Goal: Information Seeking & Learning: Understand process/instructions

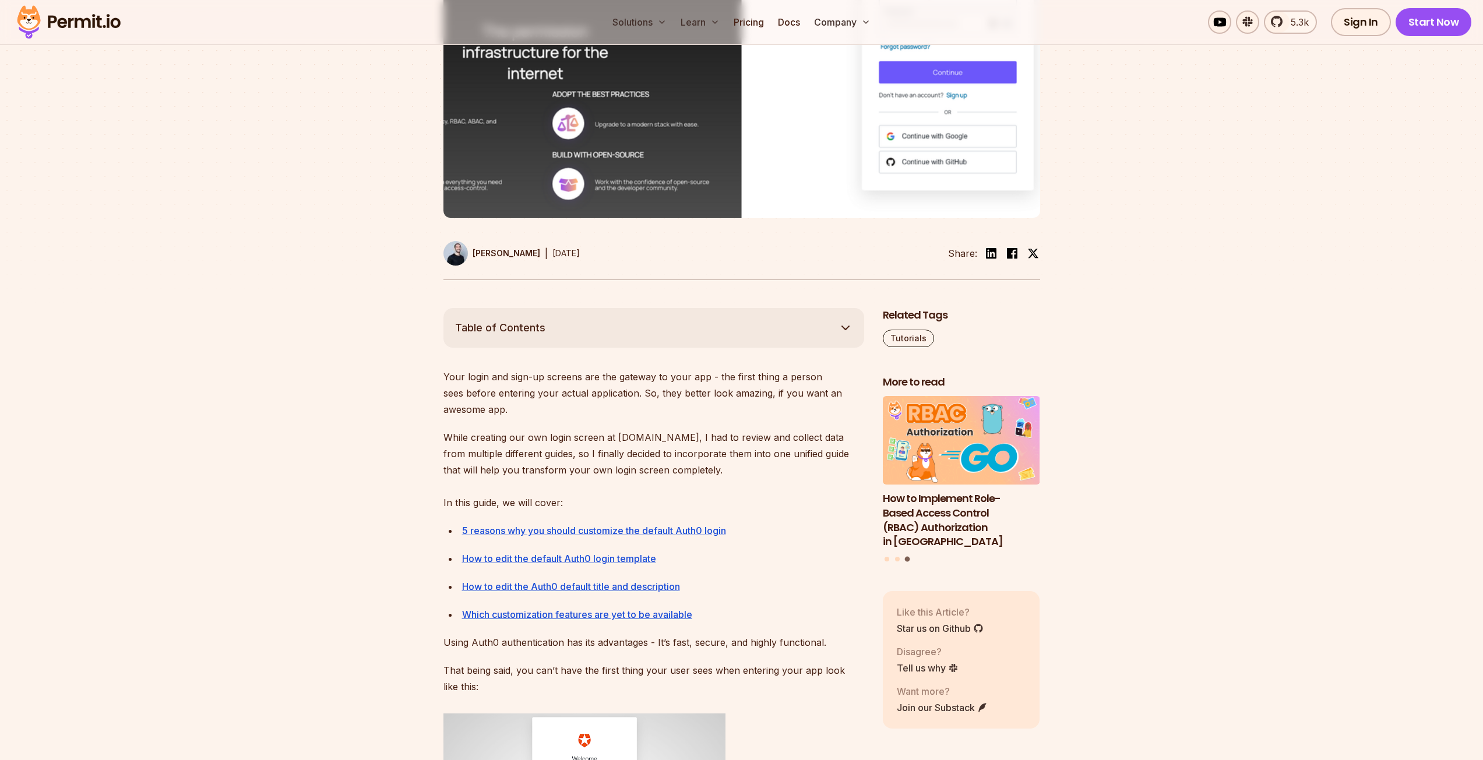
scroll to position [408, 0]
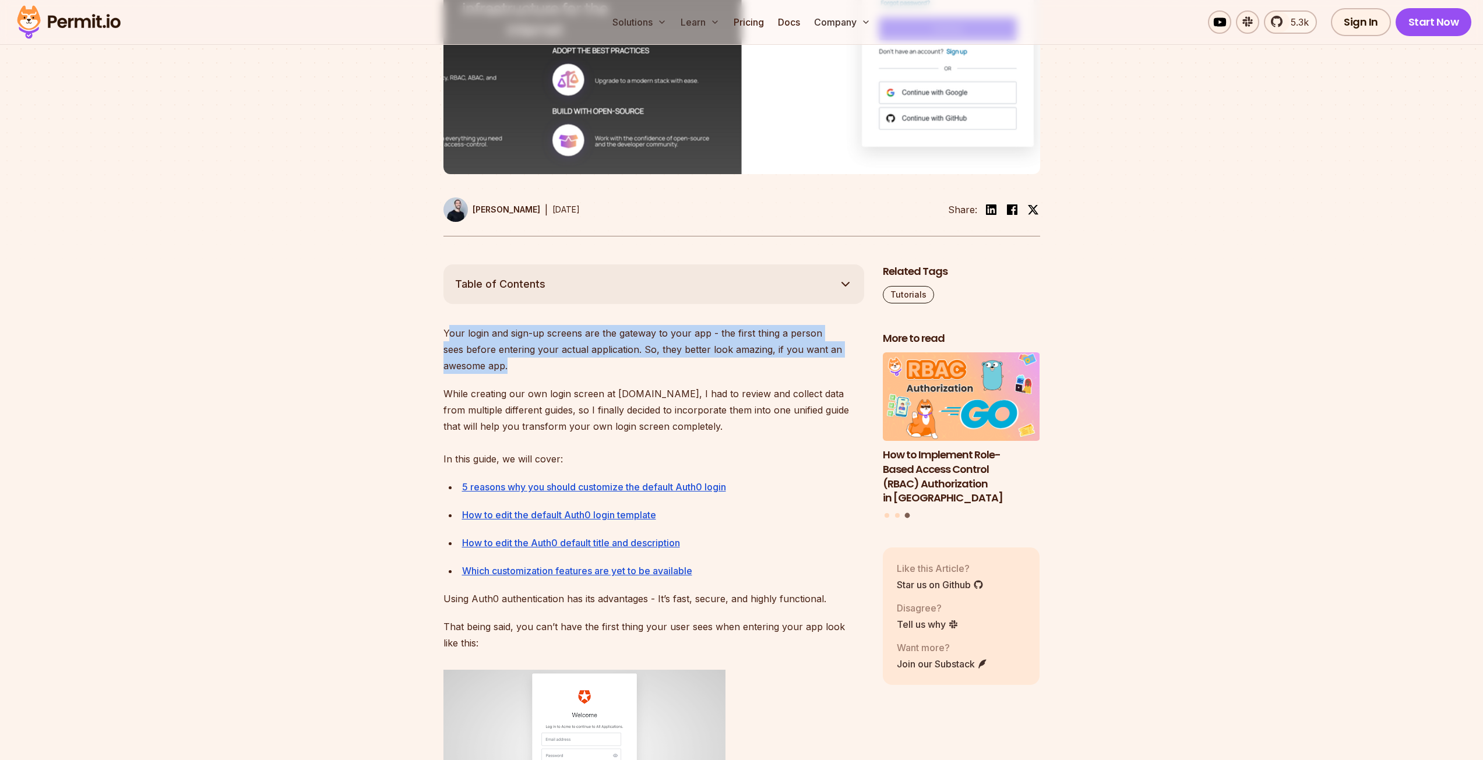
drag, startPoint x: 450, startPoint y: 333, endPoint x: 642, endPoint y: 367, distance: 194.1
click at [642, 367] on p "Your login and sign-up screens are the gateway to your app - the first thing a …" at bounding box center [653, 349] width 421 height 49
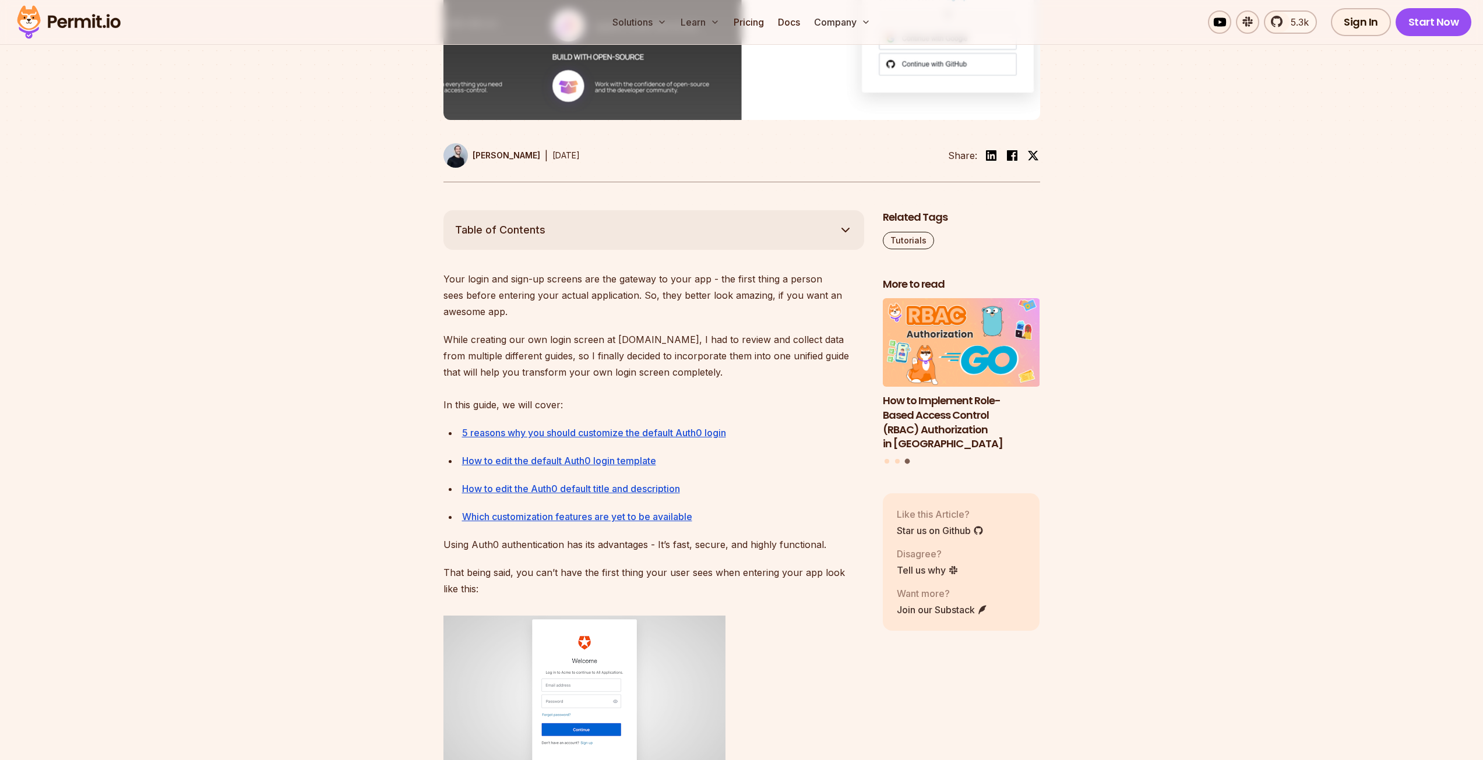
scroll to position [466, 0]
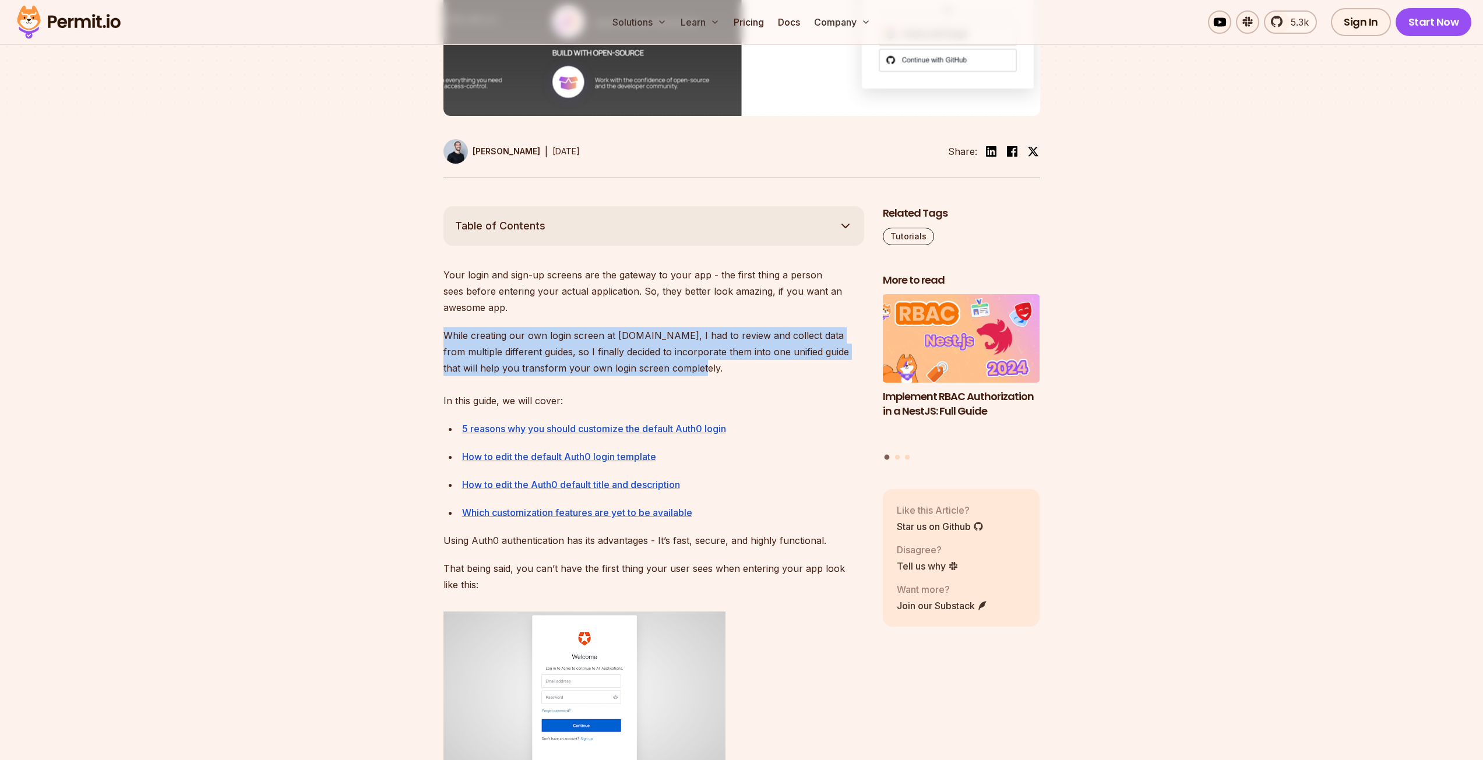
drag, startPoint x: 445, startPoint y: 336, endPoint x: 669, endPoint y: 372, distance: 227.2
click at [669, 372] on p "While creating our own login screen at Permit.io, I had to review and collect d…" at bounding box center [653, 369] width 421 height 82
drag, startPoint x: 657, startPoint y: 337, endPoint x: 664, endPoint y: 371, distance: 34.6
click at [664, 371] on p "While creating our own login screen at Permit.io, I had to review and collect d…" at bounding box center [653, 369] width 421 height 82
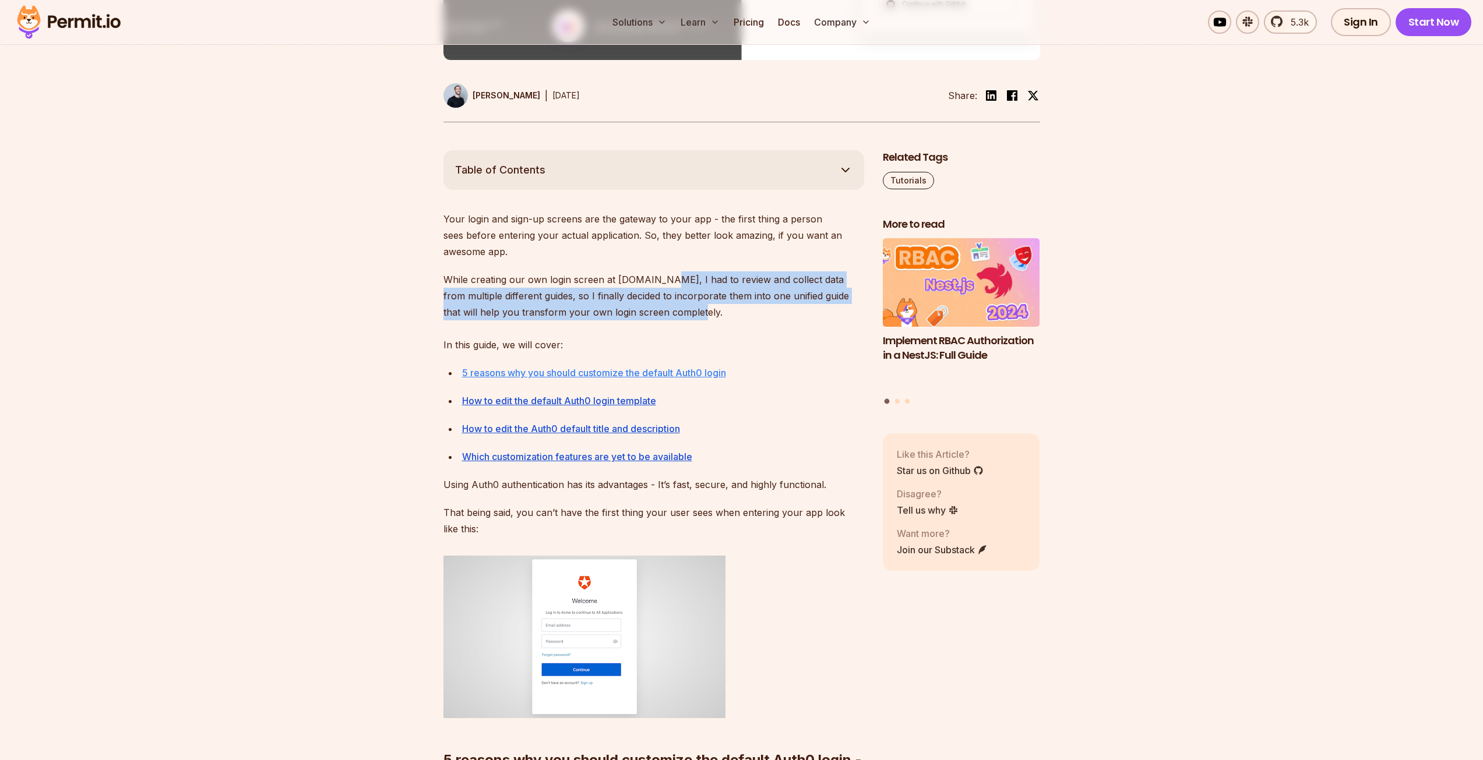
scroll to position [524, 0]
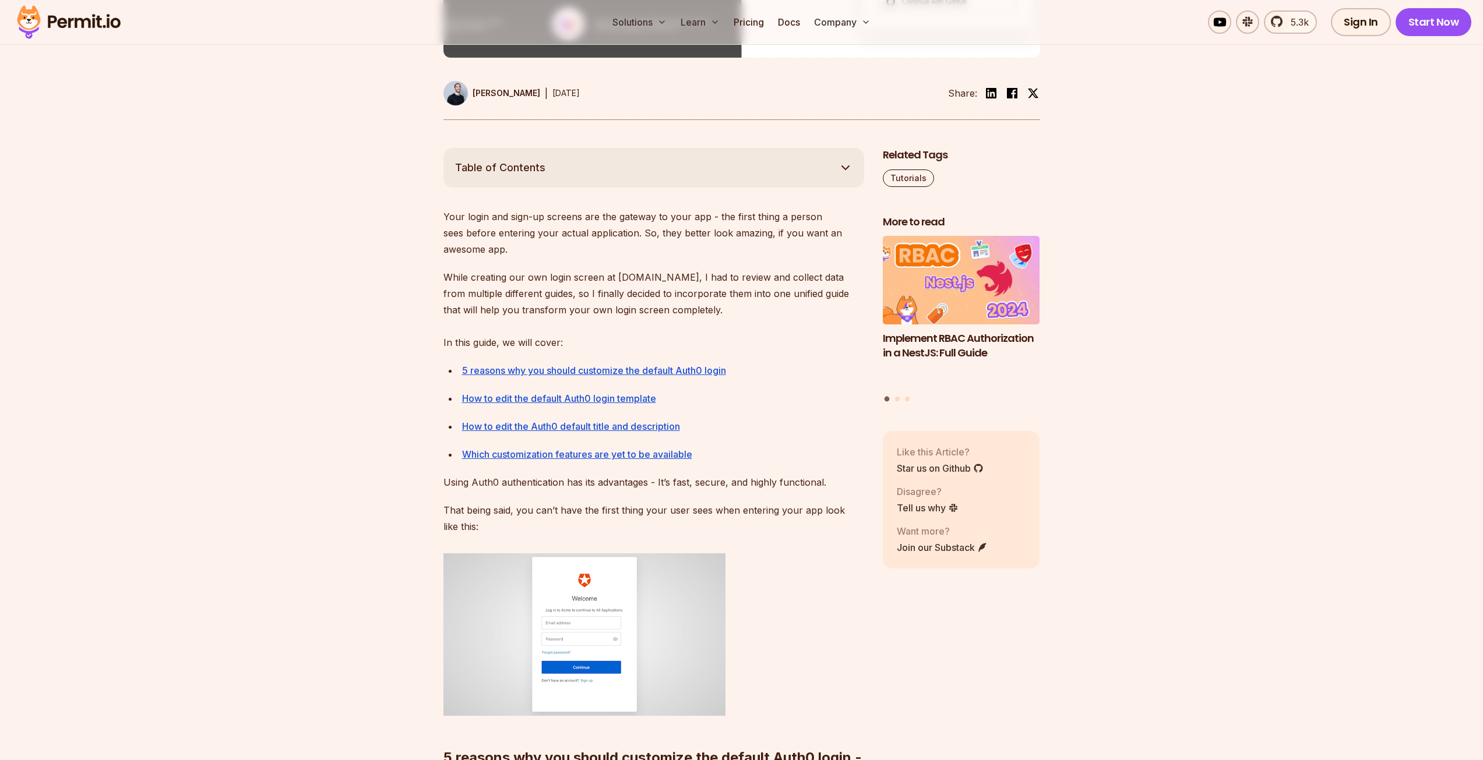
drag, startPoint x: 757, startPoint y: 517, endPoint x: 750, endPoint y: 484, distance: 34.5
click at [756, 516] on p "That being said, you can’t have the first thing your user sees when entering yo…" at bounding box center [653, 518] width 421 height 33
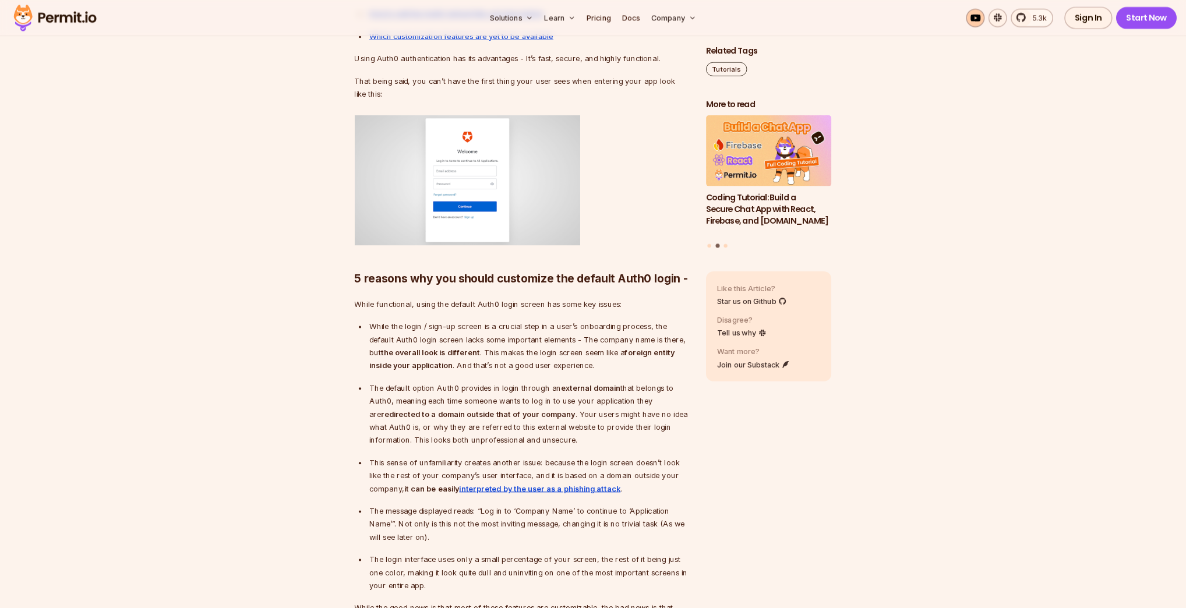
scroll to position [934, 0]
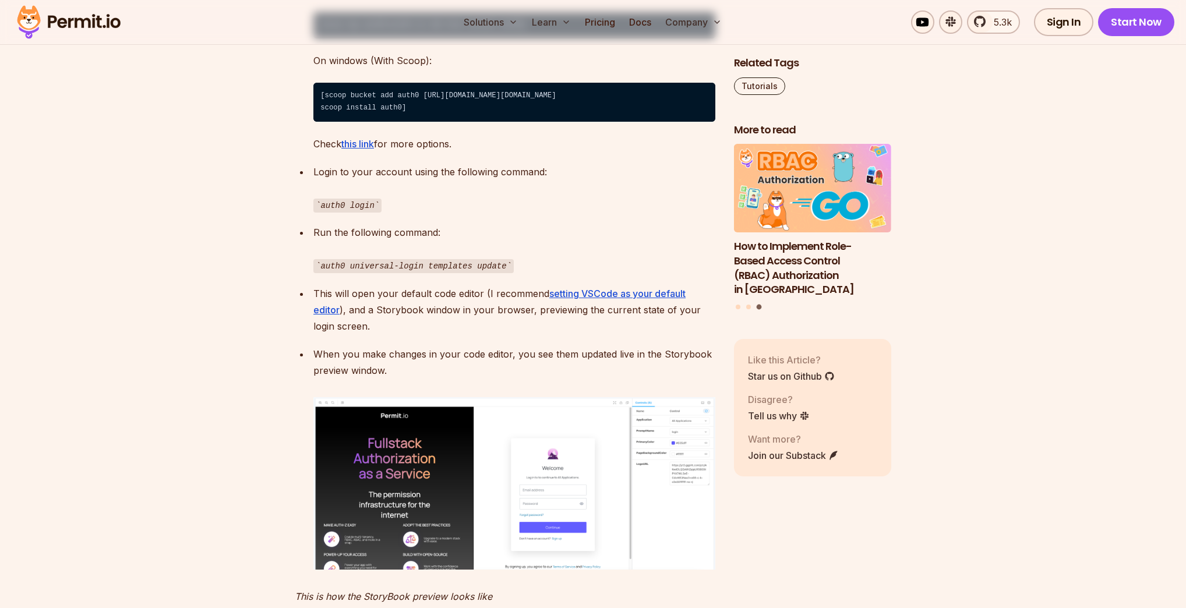
scroll to position [3205, 0]
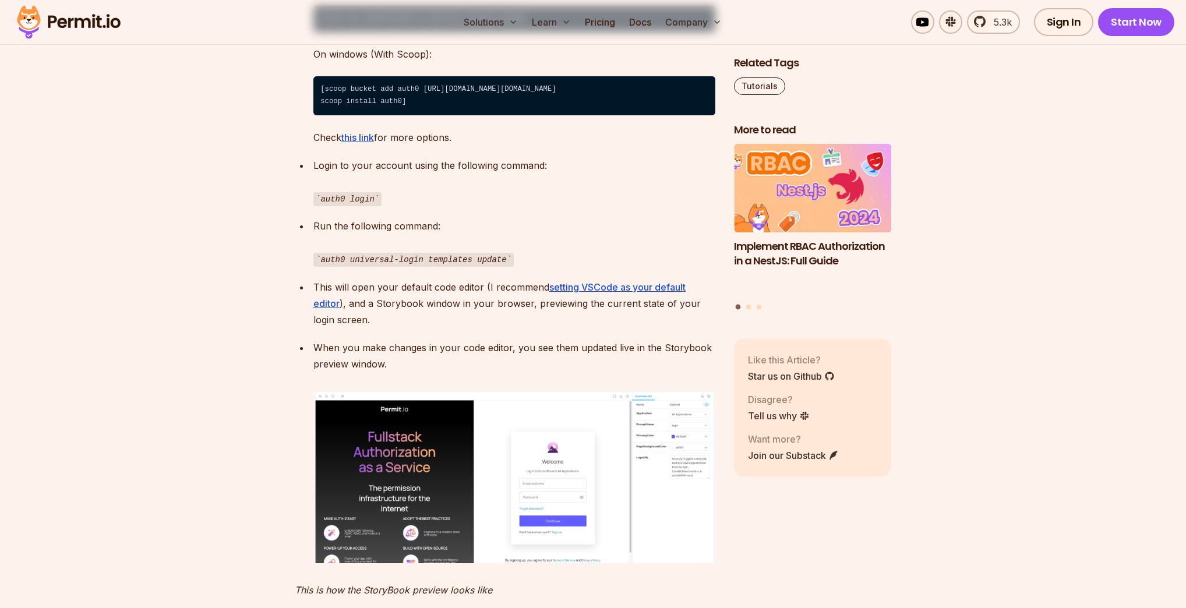
drag, startPoint x: 368, startPoint y: 368, endPoint x: 415, endPoint y: 376, distance: 47.2
click at [415, 372] on p "When you make changes in your code editor, you see them updated live in the Sto…" at bounding box center [515, 356] width 402 height 33
drag, startPoint x: 415, startPoint y: 376, endPoint x: 312, endPoint y: 360, distance: 103.8
click at [312, 360] on li "When you make changes in your code editor, you see them updated live in the Sto…" at bounding box center [513, 452] width 406 height 224
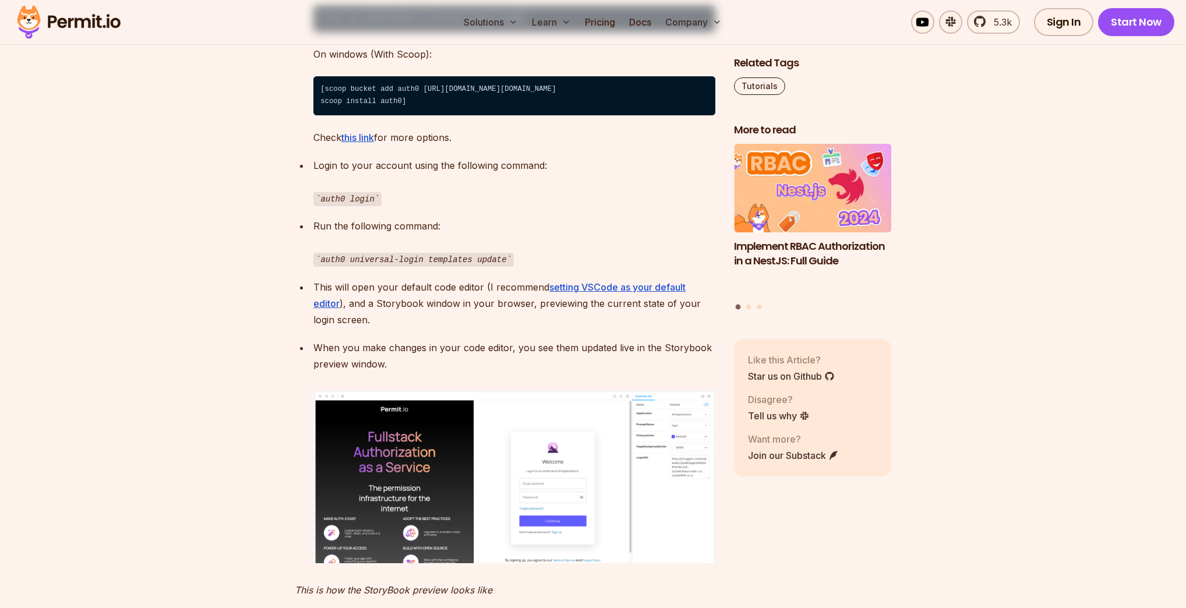
click at [312, 360] on li "When you make changes in your code editor, you see them updated live in the Sto…" at bounding box center [513, 452] width 406 height 224
drag, startPoint x: 339, startPoint y: 361, endPoint x: 424, endPoint y: 378, distance: 86.9
click at [424, 372] on p "When you make changes in your code editor, you see them updated live in the Sto…" at bounding box center [515, 356] width 402 height 33
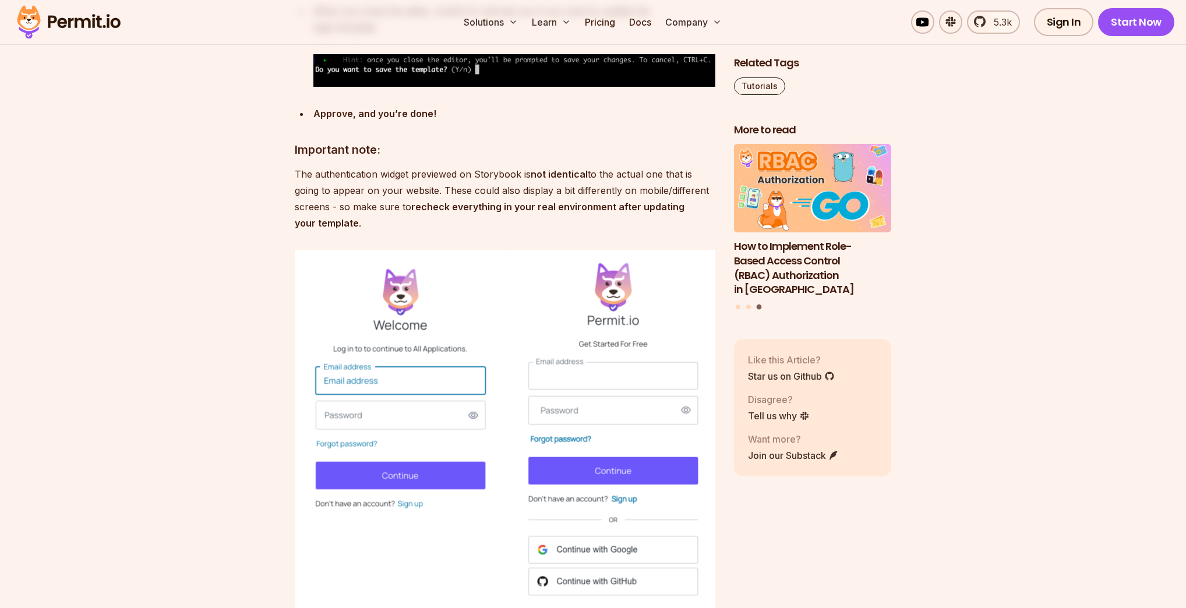
scroll to position [3998, 0]
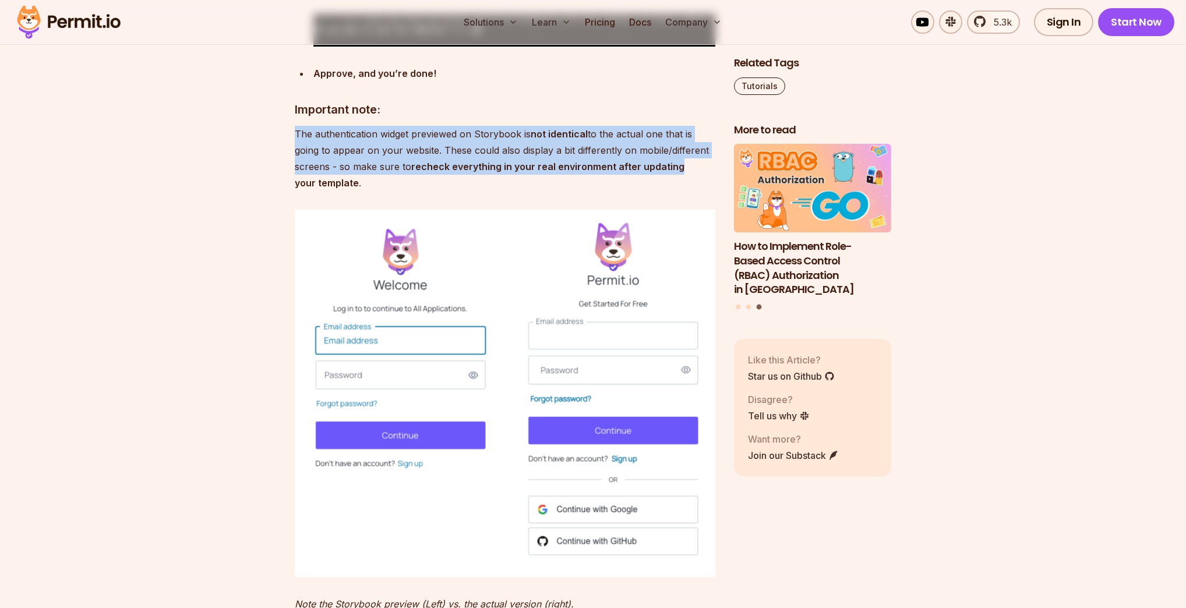
drag, startPoint x: 293, startPoint y: 198, endPoint x: 694, endPoint y: 231, distance: 402.3
click at [522, 191] on p "The authentication widget previewed on Storybook is not identical to the actual…" at bounding box center [505, 158] width 421 height 65
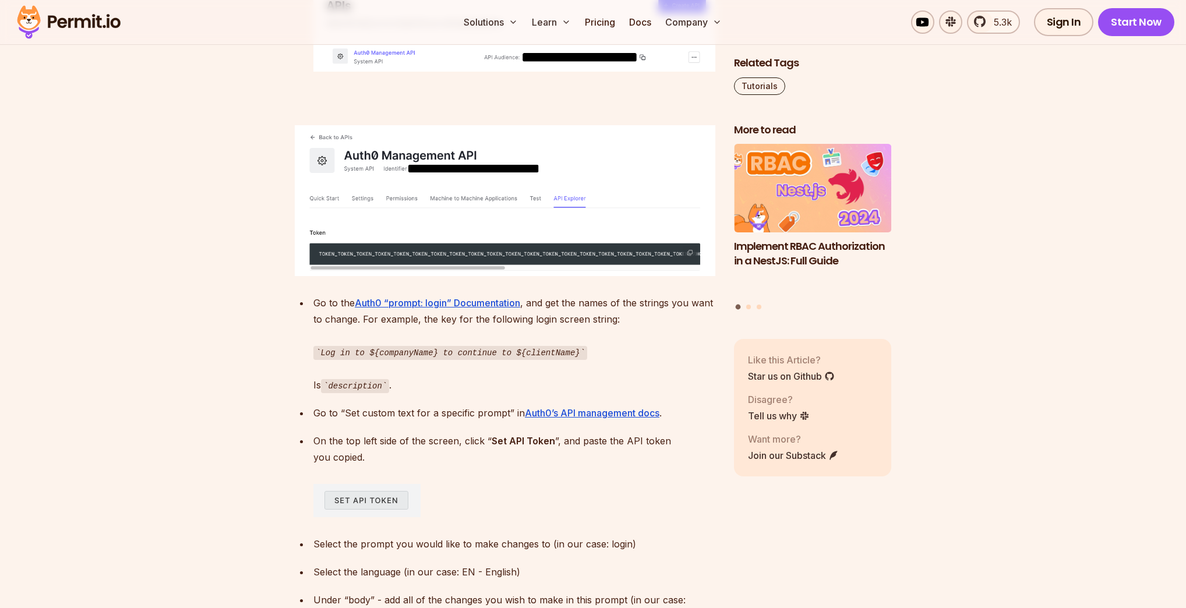
scroll to position [4883, 0]
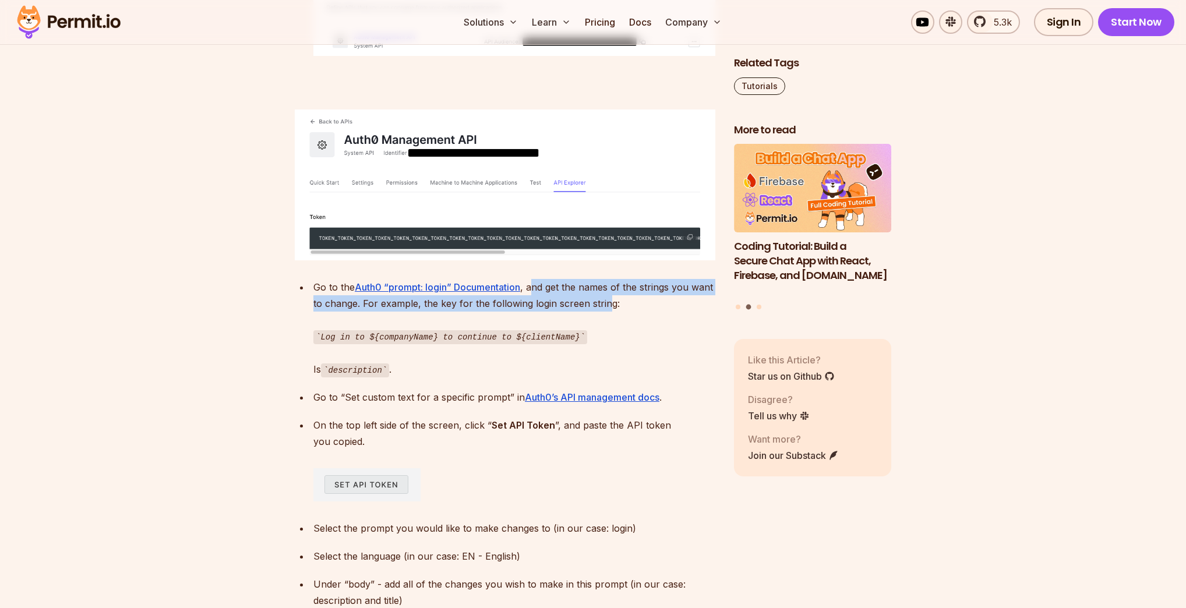
drag, startPoint x: 534, startPoint y: 349, endPoint x: 609, endPoint y: 363, distance: 76.5
click at [609, 363] on p "Go to the Auth0 “prompt: login” Documentation , and get the names of the string…" at bounding box center [515, 328] width 402 height 98
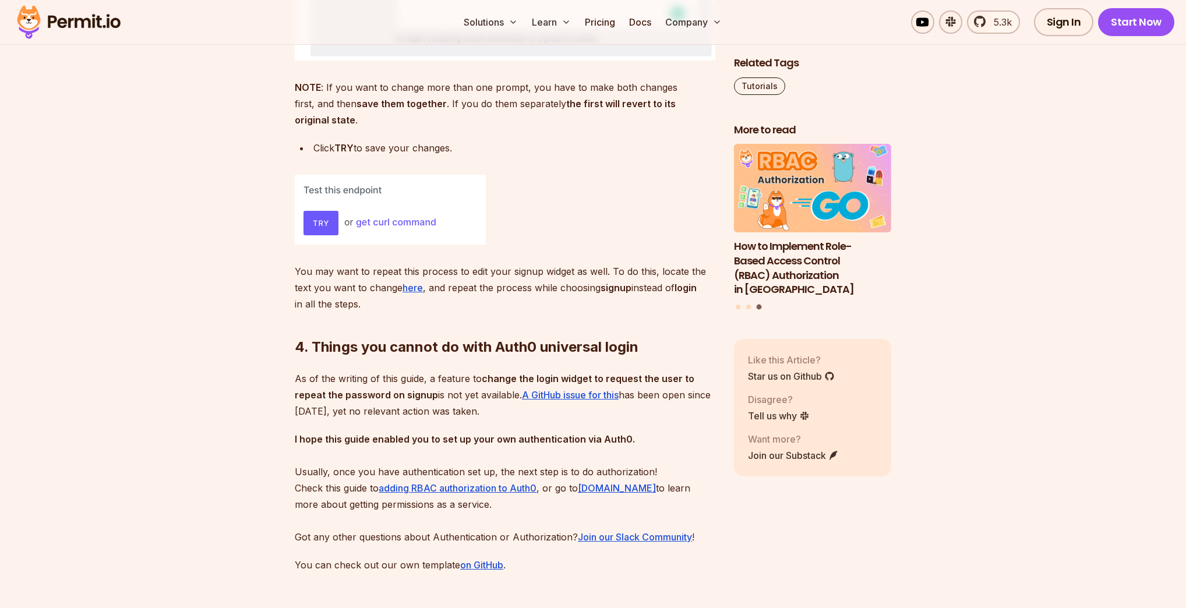
scroll to position [5956, 0]
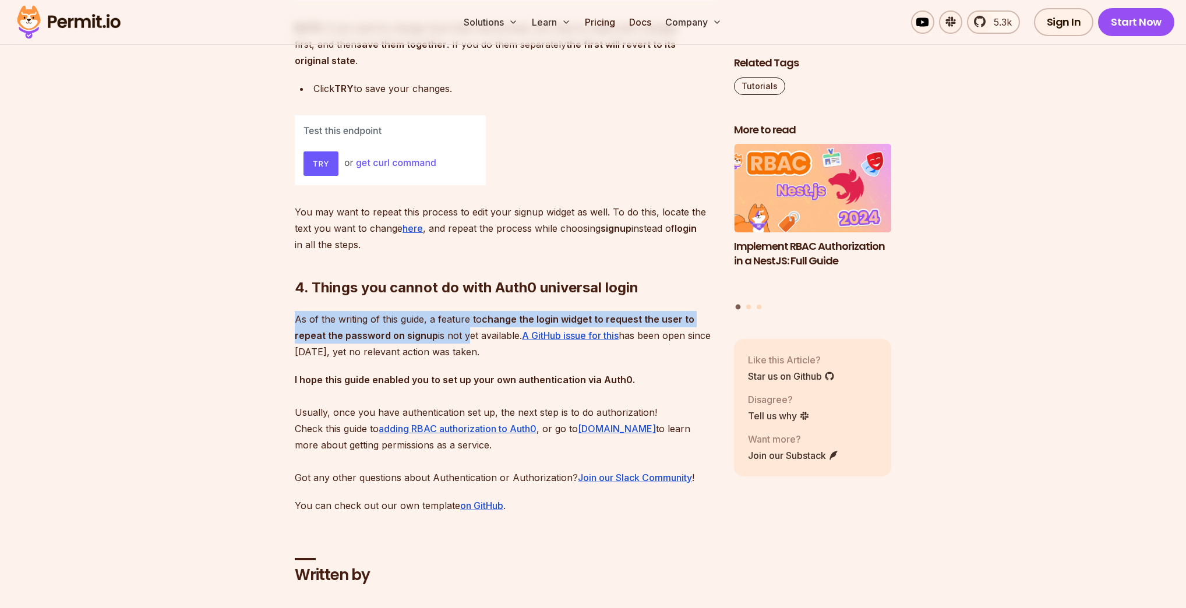
drag, startPoint x: 297, startPoint y: 361, endPoint x: 466, endPoint y: 382, distance: 170.3
click at [466, 360] on p "As of the writing of this guide, a feature to change the login widget to reques…" at bounding box center [505, 335] width 421 height 49
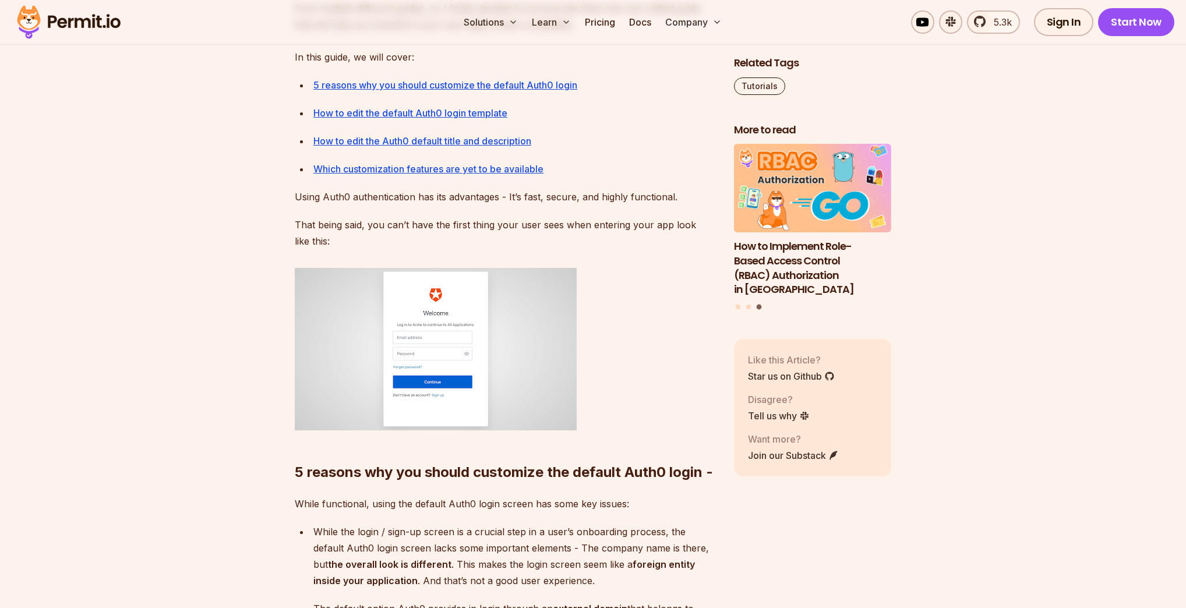
scroll to position [781, 0]
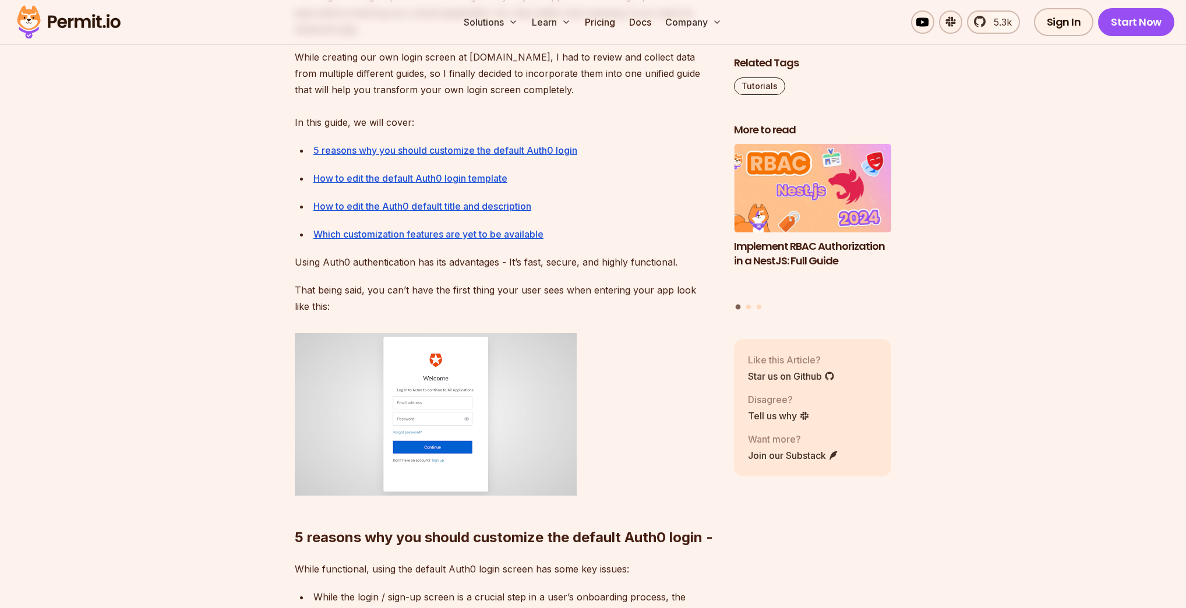
scroll to position [746, 0]
click at [421, 172] on link "How to edit the default Auth0 login template" at bounding box center [411, 177] width 194 height 12
click at [421, 174] on link "How to edit the default Auth0 login template" at bounding box center [411, 177] width 194 height 12
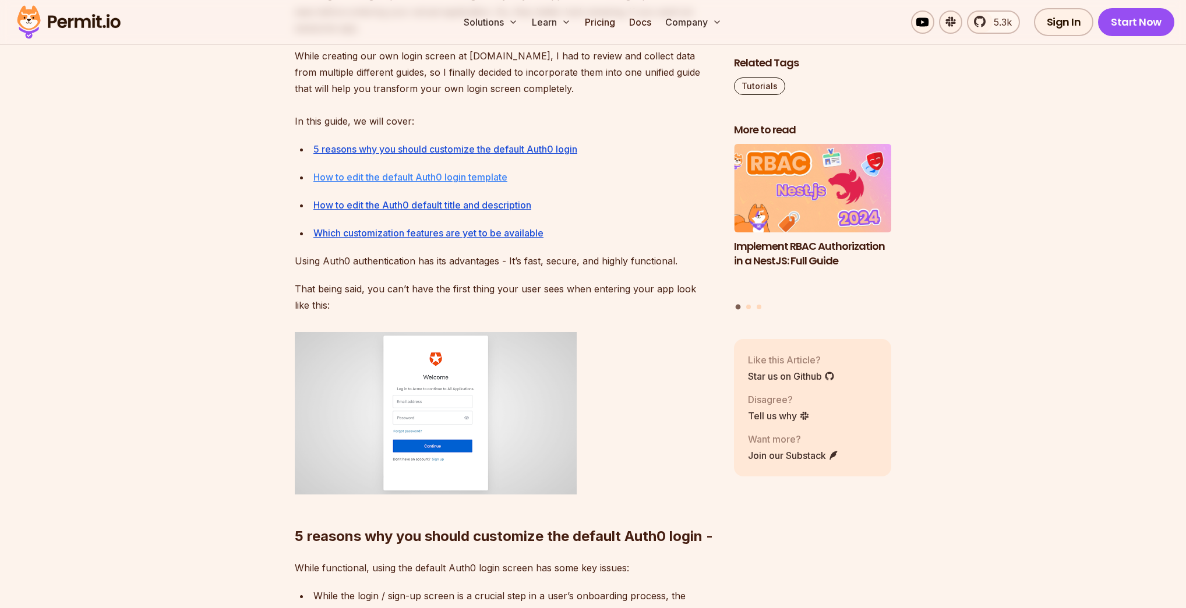
click at [421, 174] on link "How to edit the default Auth0 login template" at bounding box center [411, 177] width 194 height 12
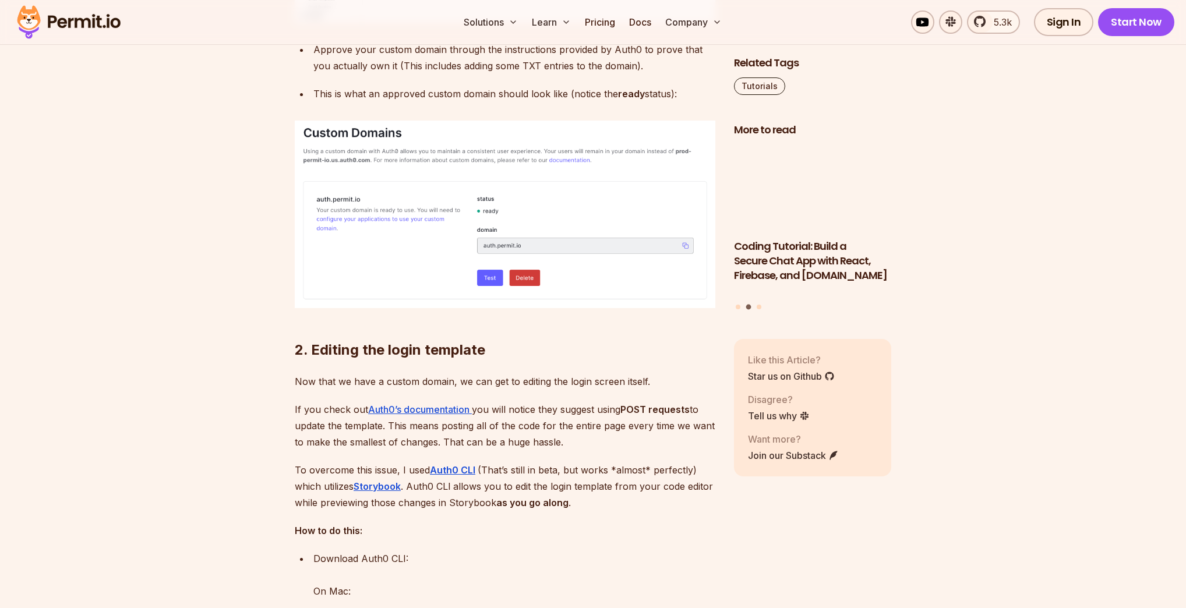
scroll to position [2611, 0]
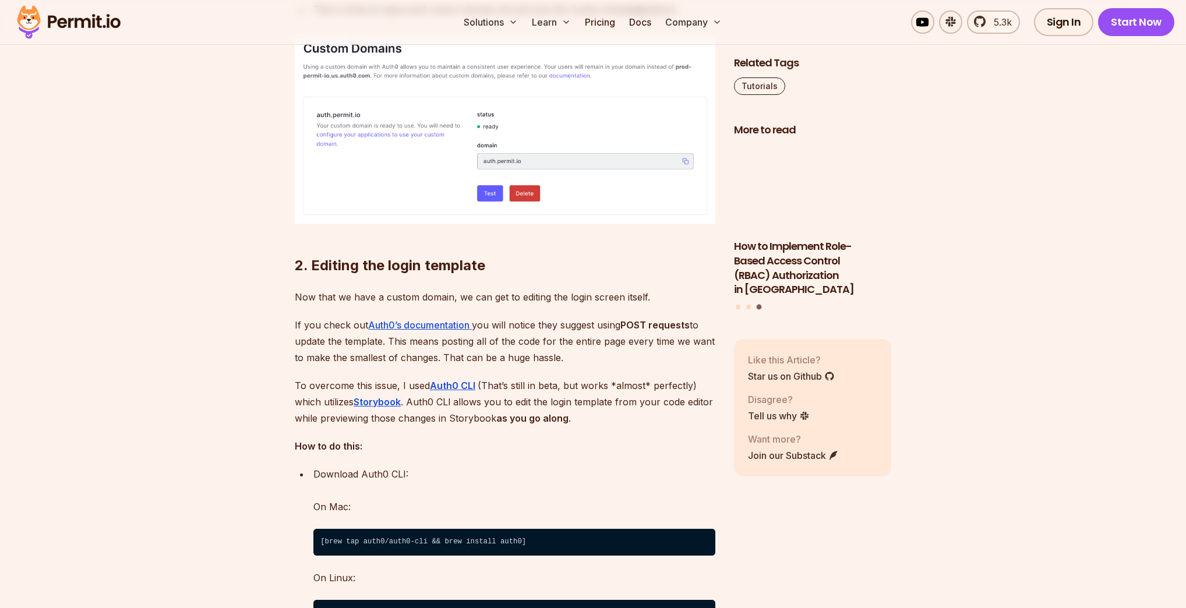
drag, startPoint x: 298, startPoint y: 317, endPoint x: 657, endPoint y: 319, distance: 359.0
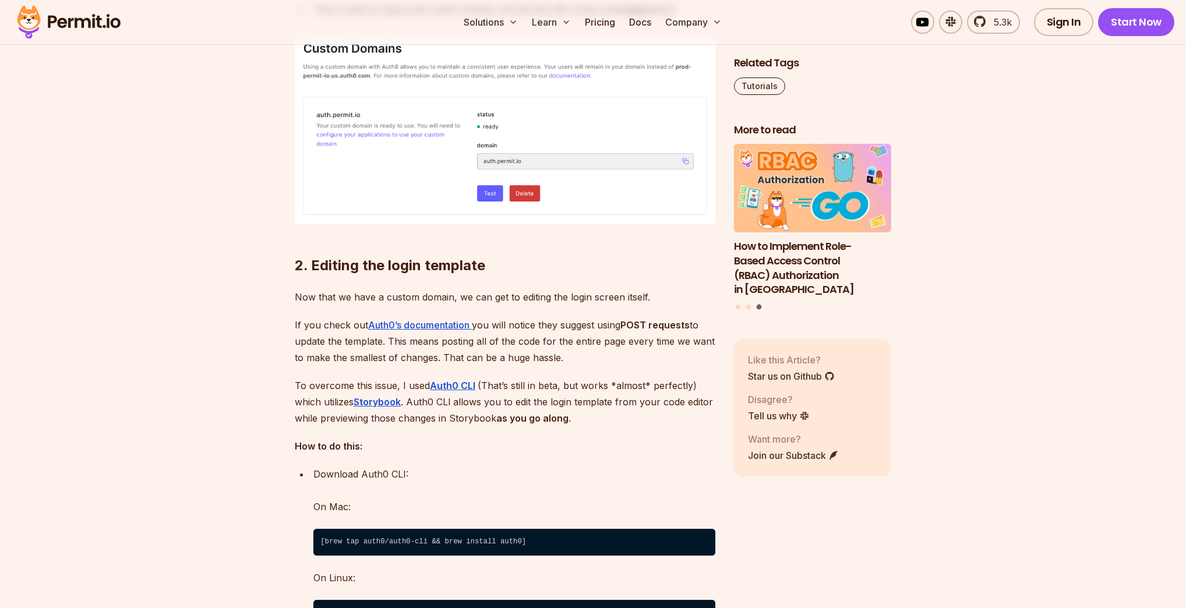
click at [657, 305] on p "Now that we have a custom domain, we can get to editing the login screen itself." at bounding box center [505, 297] width 421 height 16
drag, startPoint x: 267, startPoint y: 337, endPoint x: 280, endPoint y: 337, distance: 12.8
drag, startPoint x: 487, startPoint y: 347, endPoint x: 573, endPoint y: 378, distance: 91.1
click at [573, 366] on p "If you check out Auth0’s documentation you will notice they suggest using POST …" at bounding box center [505, 341] width 421 height 49
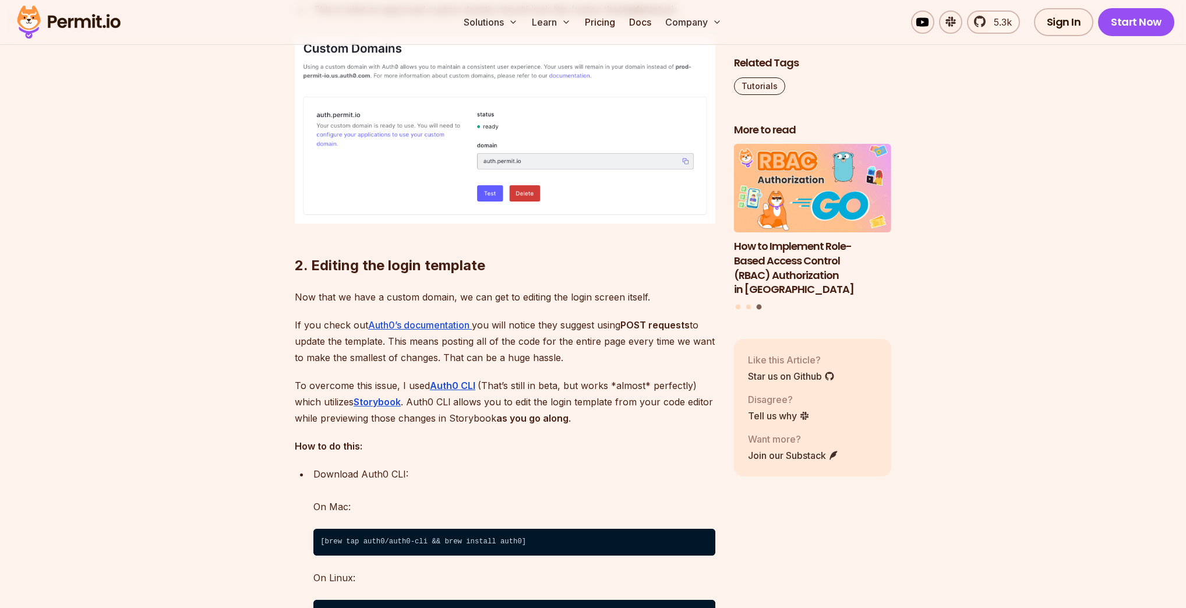
click at [573, 366] on p "If you check out Auth0’s documentation you will notice they suggest using POST …" at bounding box center [505, 341] width 421 height 49
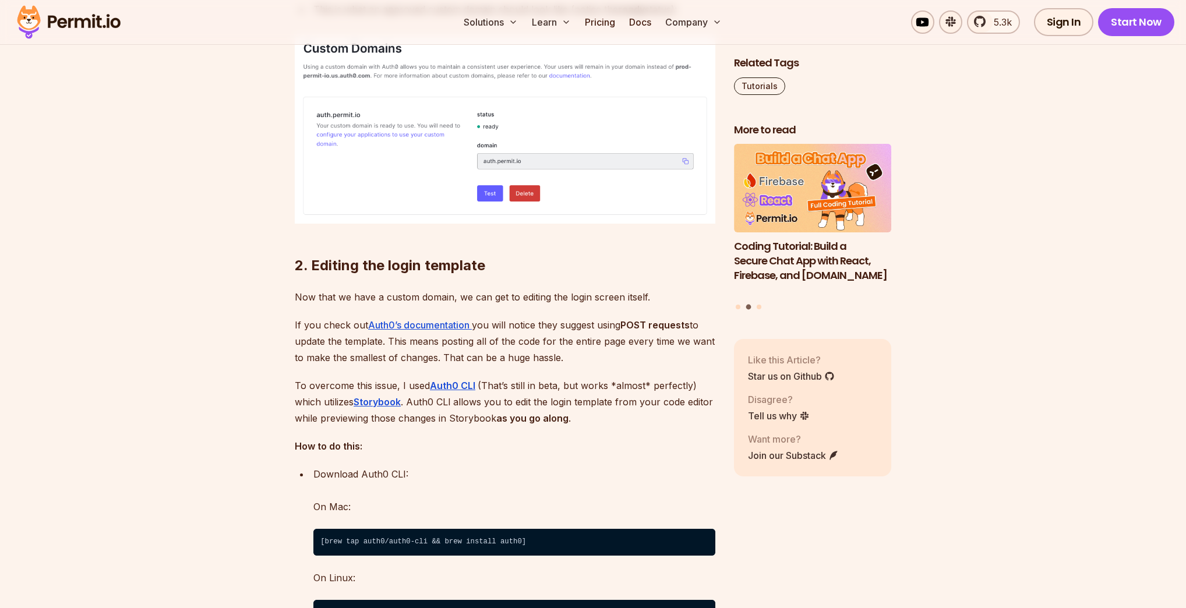
drag, startPoint x: 409, startPoint y: 422, endPoint x: 663, endPoint y: 434, distance: 254.3
click at [663, 427] on p "To overcome this issue, I used Auth0 CLI (That’s still in beta, but works *almo…" at bounding box center [505, 402] width 421 height 49
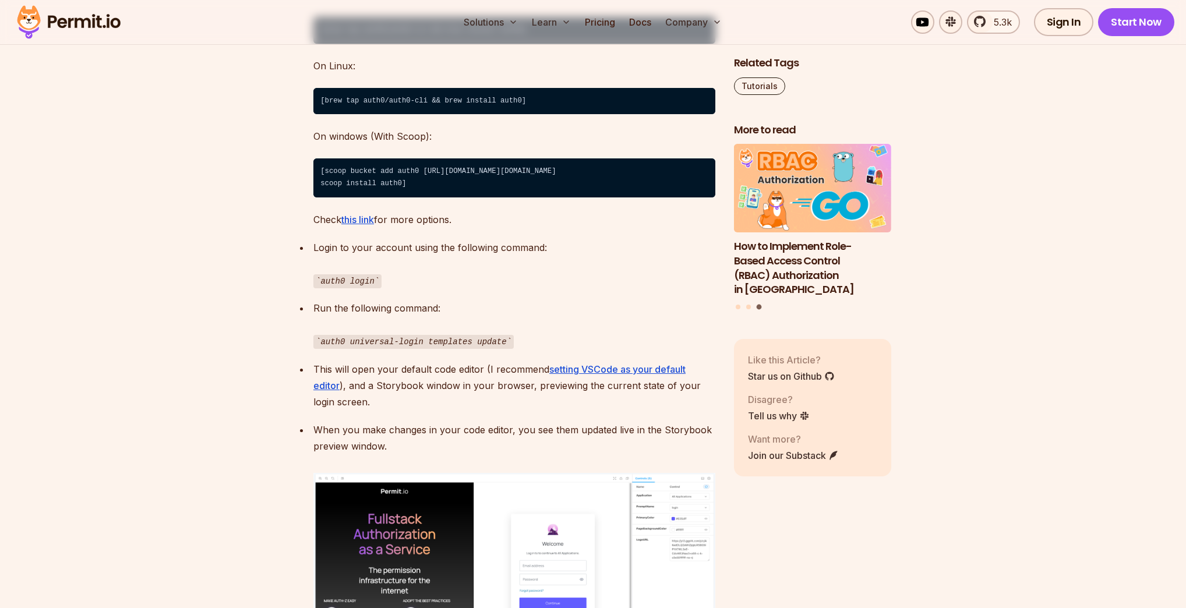
scroll to position [3124, 0]
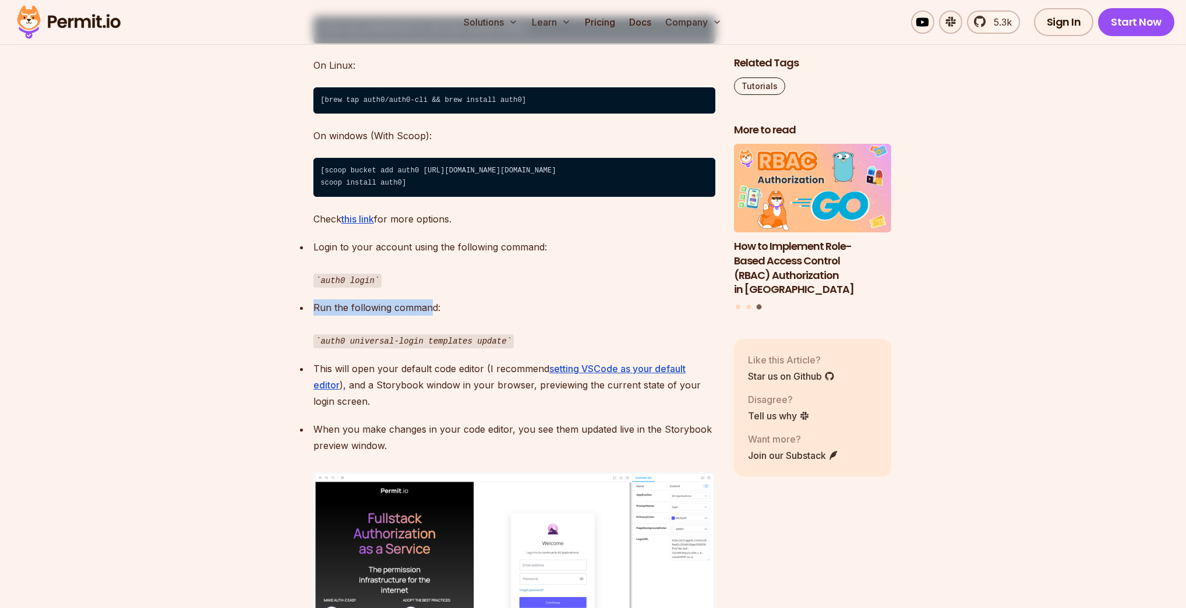
drag, startPoint x: 315, startPoint y: 324, endPoint x: 429, endPoint y: 330, distance: 113.8
click at [429, 330] on p "Run the following command: auth0 universal-login templates update" at bounding box center [515, 325] width 402 height 50
click at [430, 330] on p "Run the following command: auth0 universal-login templates update" at bounding box center [515, 325] width 402 height 50
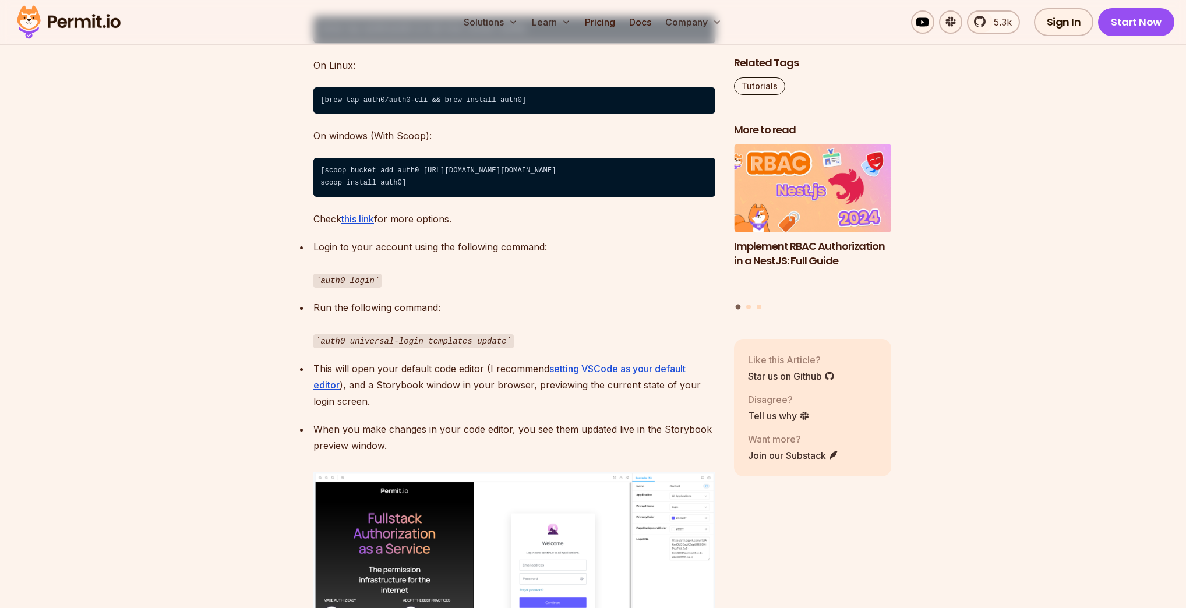
click at [436, 325] on p "Run the following command: auth0 universal-login templates update" at bounding box center [515, 325] width 402 height 50
click at [581, 386] on u "setting VSCode as your default editor" at bounding box center [500, 377] width 372 height 28
